Goal: Task Accomplishment & Management: Use online tool/utility

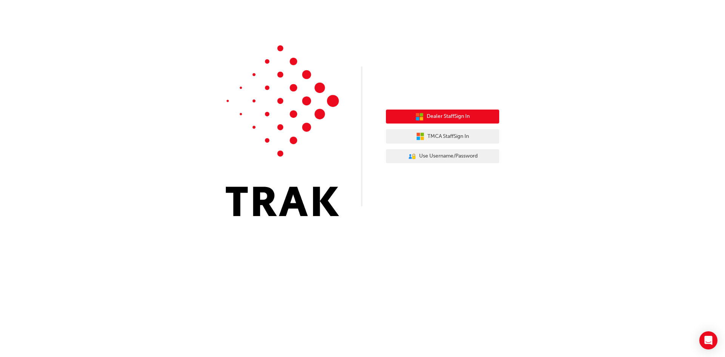
click at [454, 115] on span "Dealer Staff Sign In" at bounding box center [448, 116] width 43 height 9
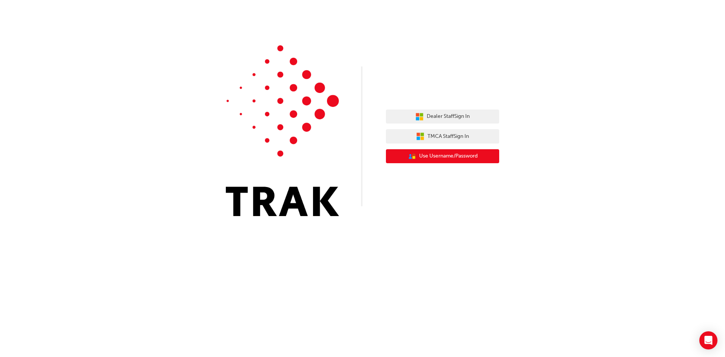
click at [450, 157] on span "Use Username/Password" at bounding box center [448, 156] width 59 height 9
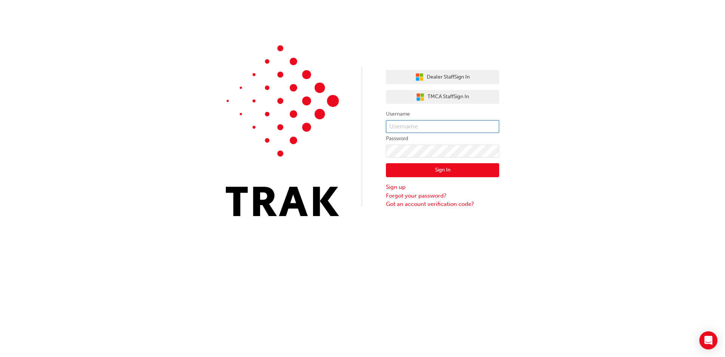
click at [425, 123] on input "text" at bounding box center [442, 126] width 113 height 13
type input "[PERSON_NAME][EMAIL_ADDRESS][PERSON_NAME][DOMAIN_NAME]"
click at [428, 167] on button "Sign In" at bounding box center [442, 170] width 113 height 14
